Goal: Task Accomplishment & Management: Complete application form

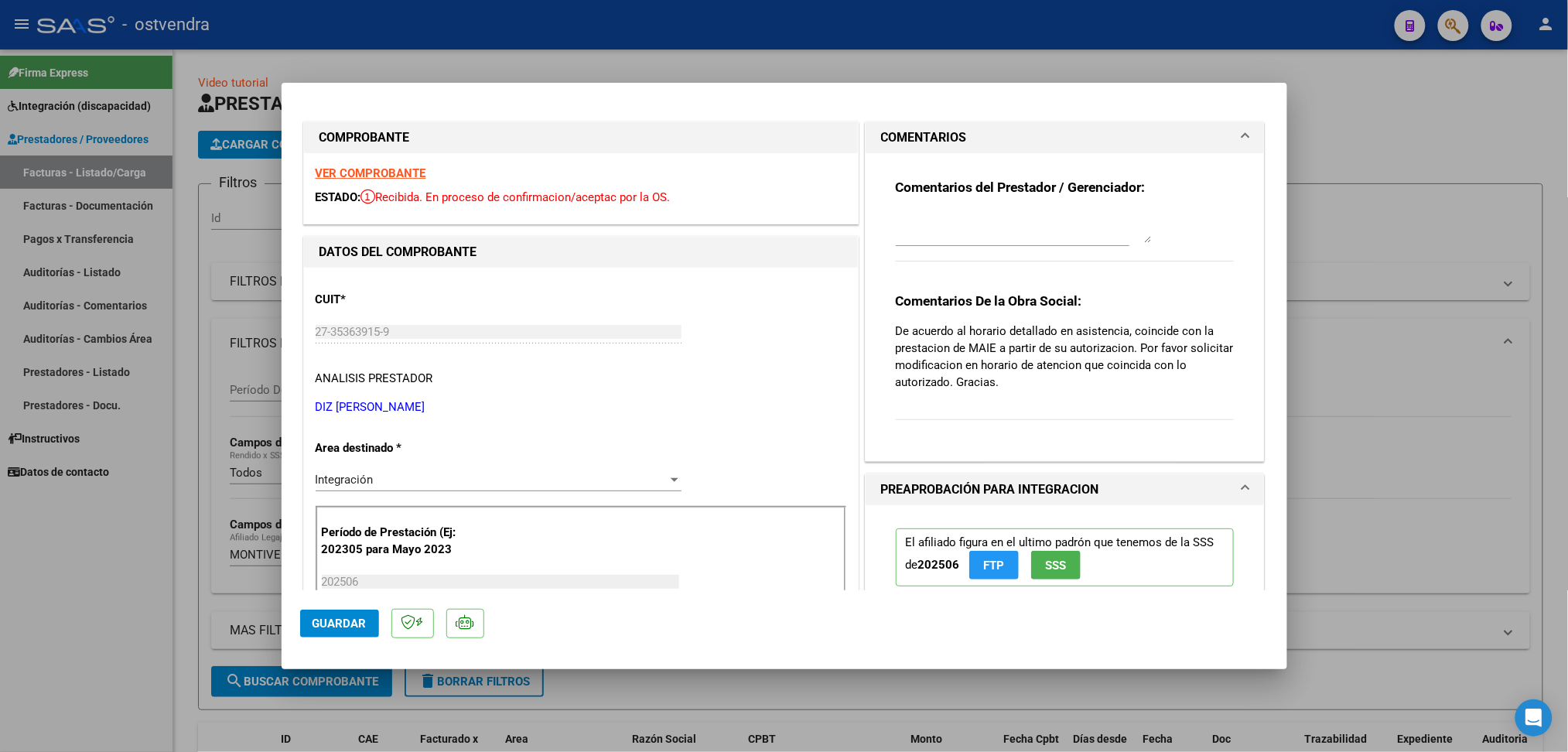
scroll to position [590, 0]
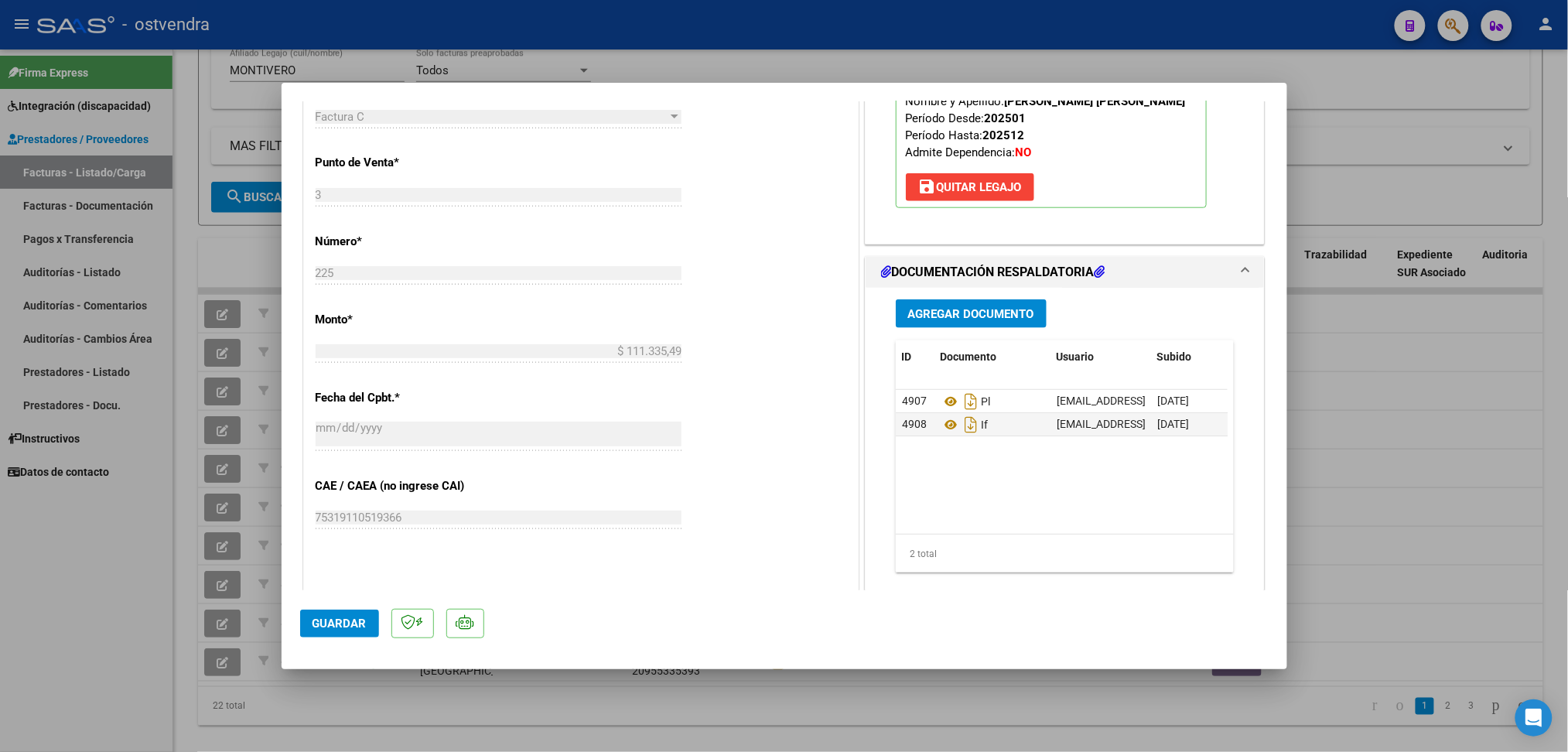
type input "$ 0,00"
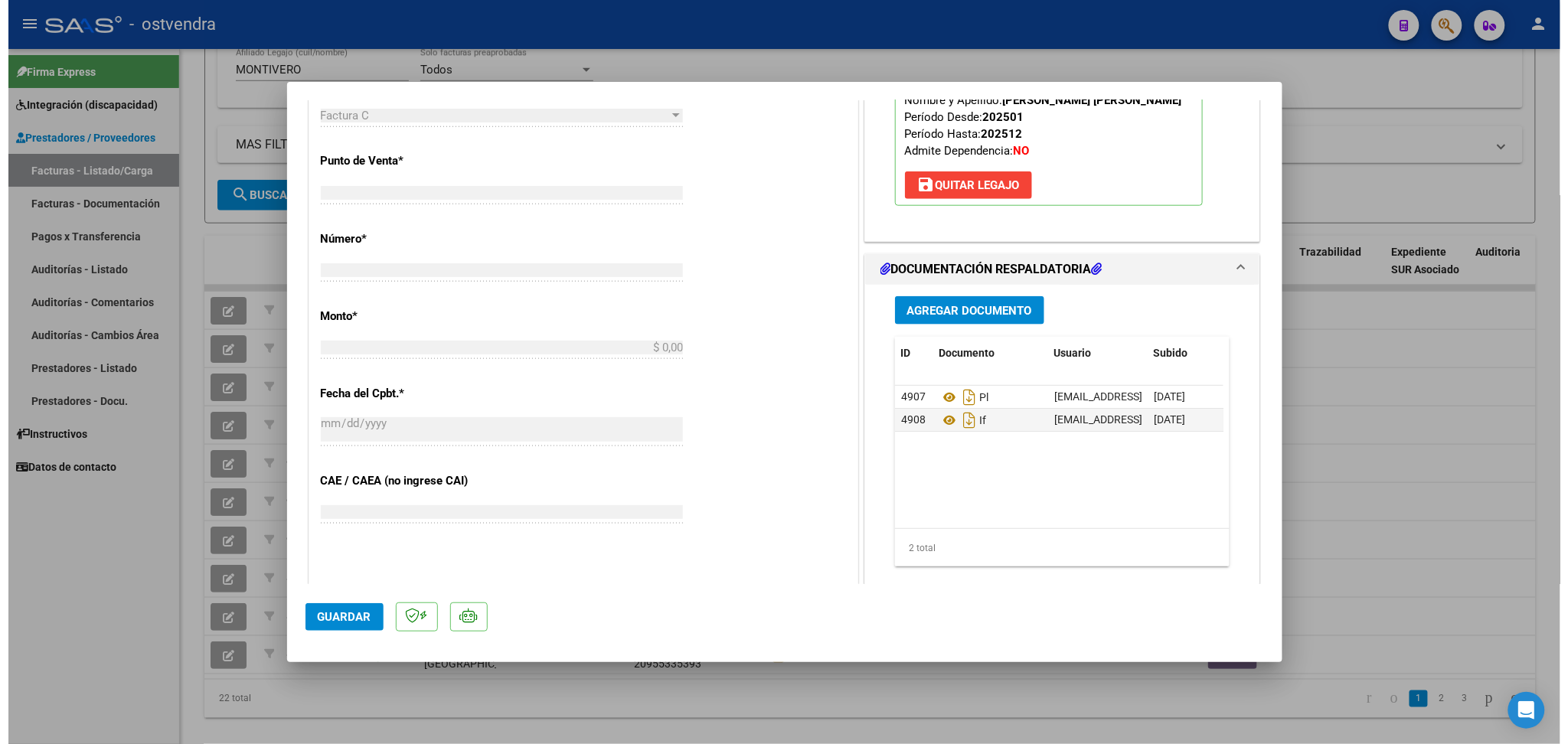
scroll to position [532, 0]
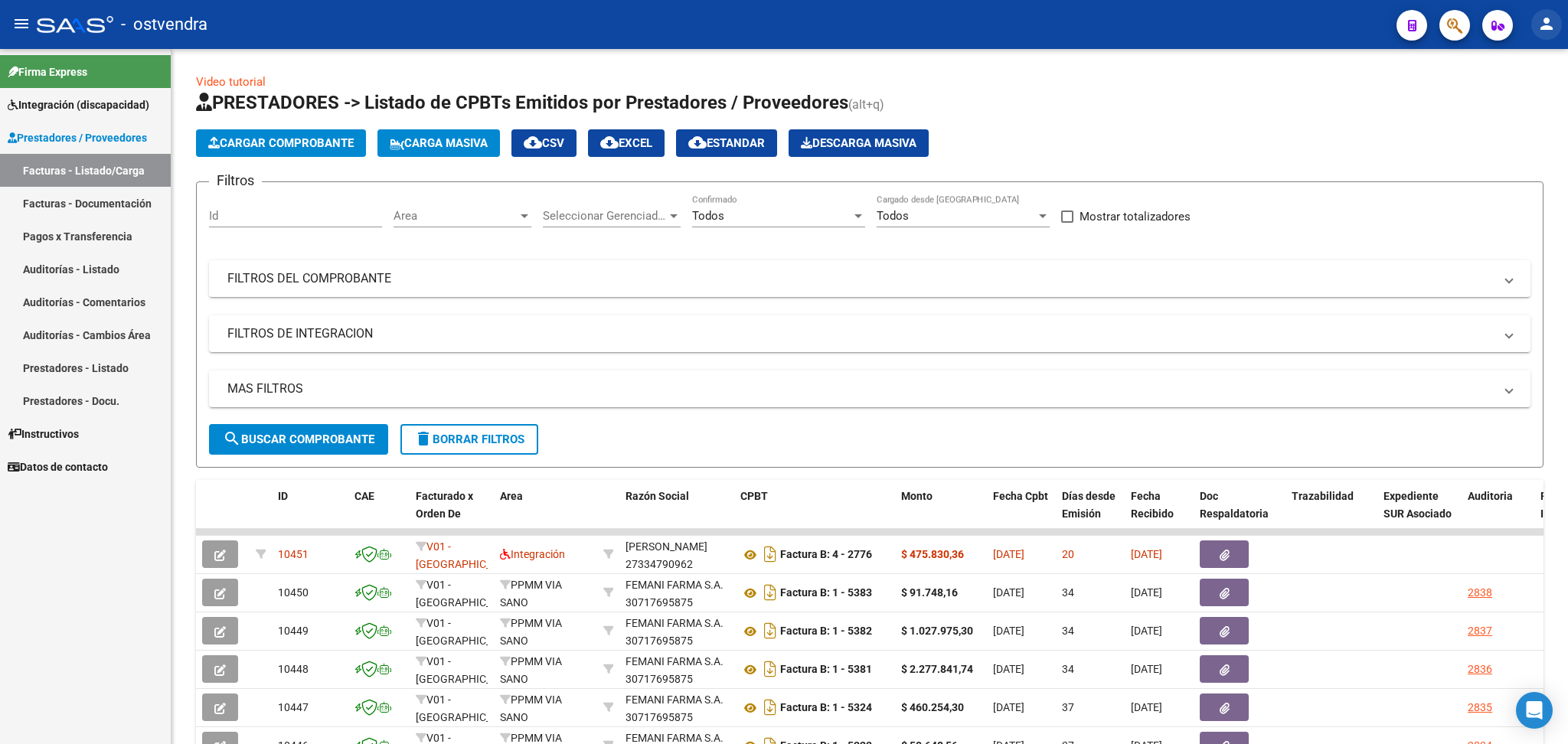
click at [1551, 27] on mat-icon "person" at bounding box center [1547, 23] width 19 height 19
click at [1497, 108] on button "exit_to_app Salir" at bounding box center [1514, 101] width 94 height 37
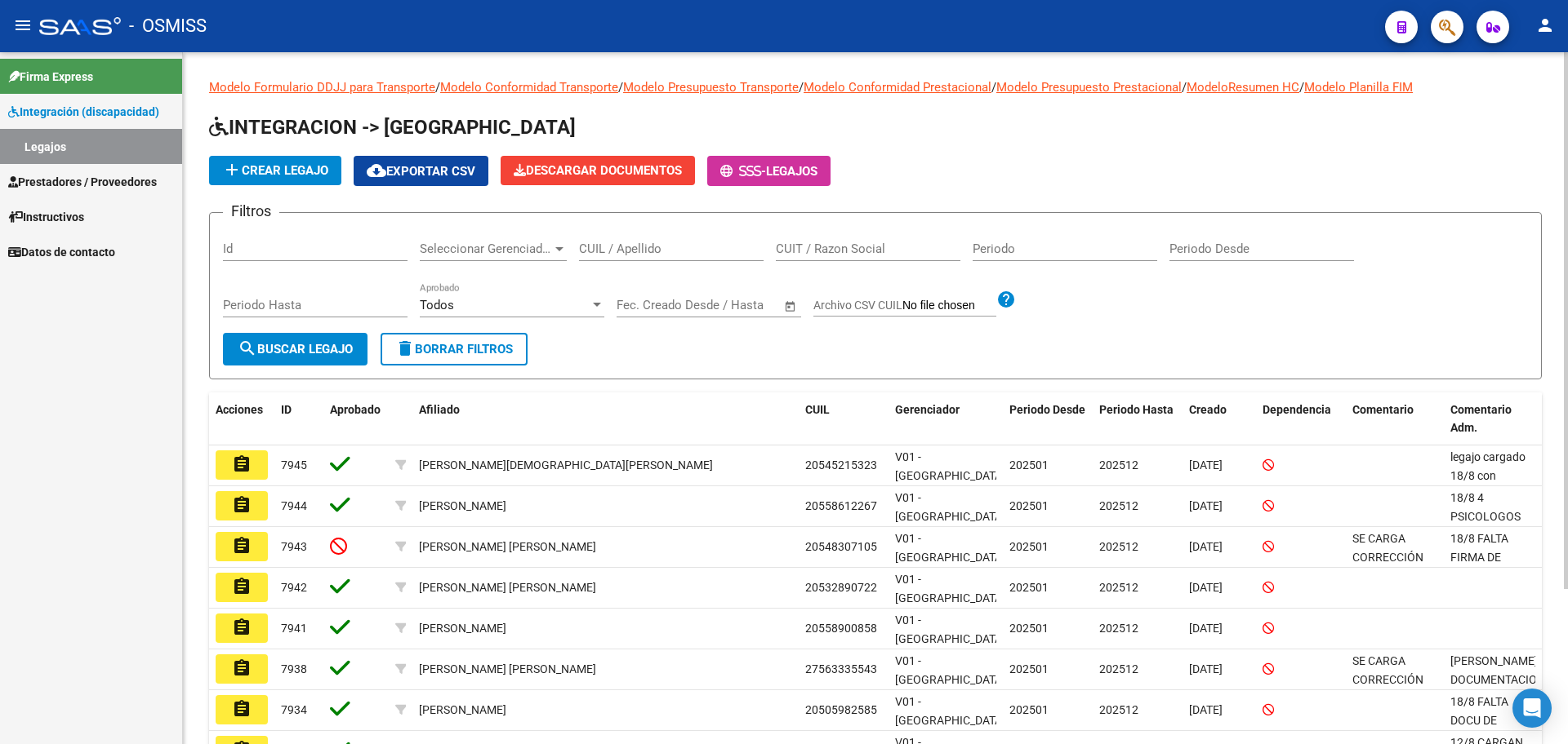
click at [299, 166] on span "add Crear Legajo" at bounding box center [275, 170] width 106 height 14
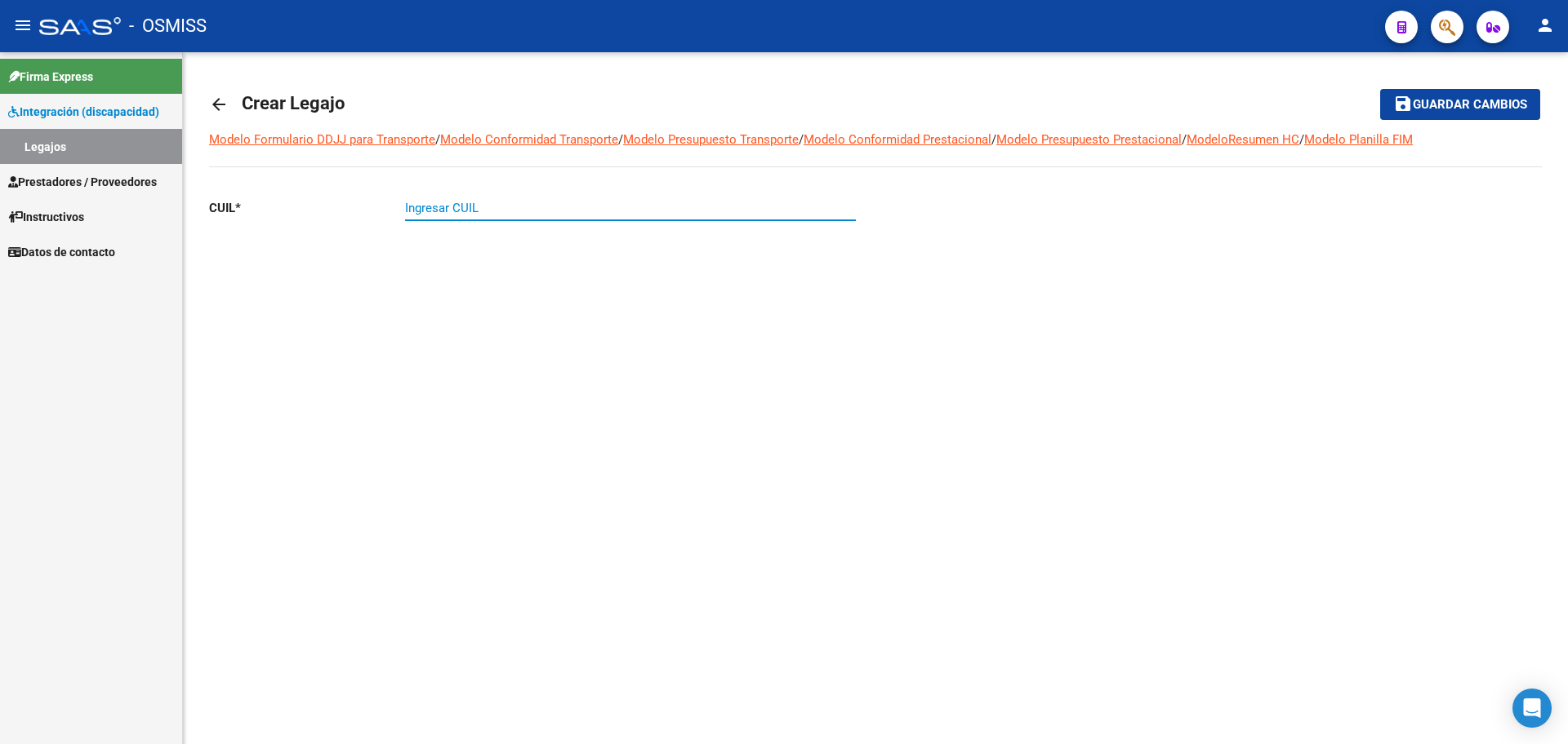
click at [414, 202] on input "Ingresar CUIL" at bounding box center [630, 208] width 451 height 14
paste input "-59093881"
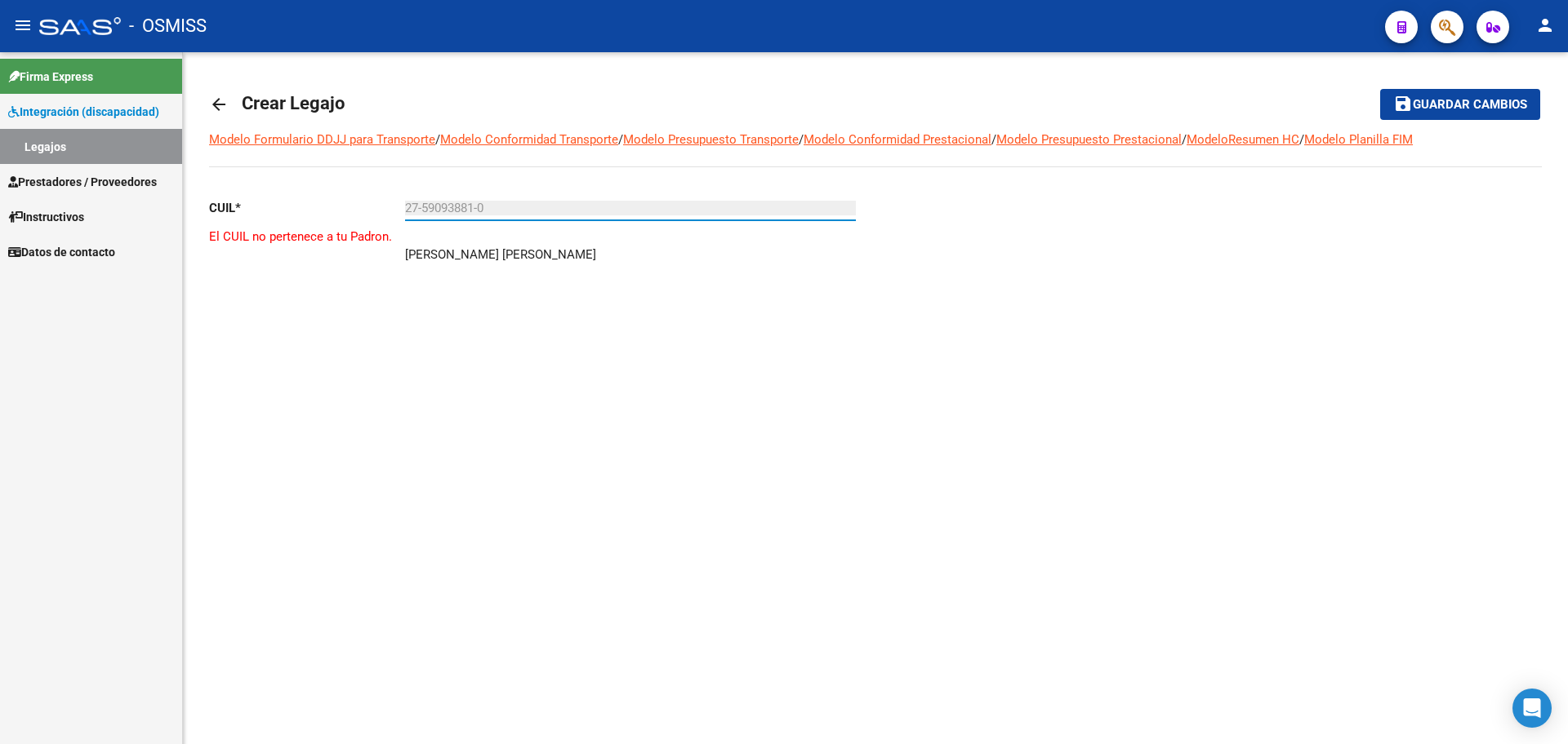
type input "27-59093881-0"
click at [214, 109] on mat-icon "arrow_back" at bounding box center [218, 104] width 20 height 20
